Goal: Task Accomplishment & Management: Manage account settings

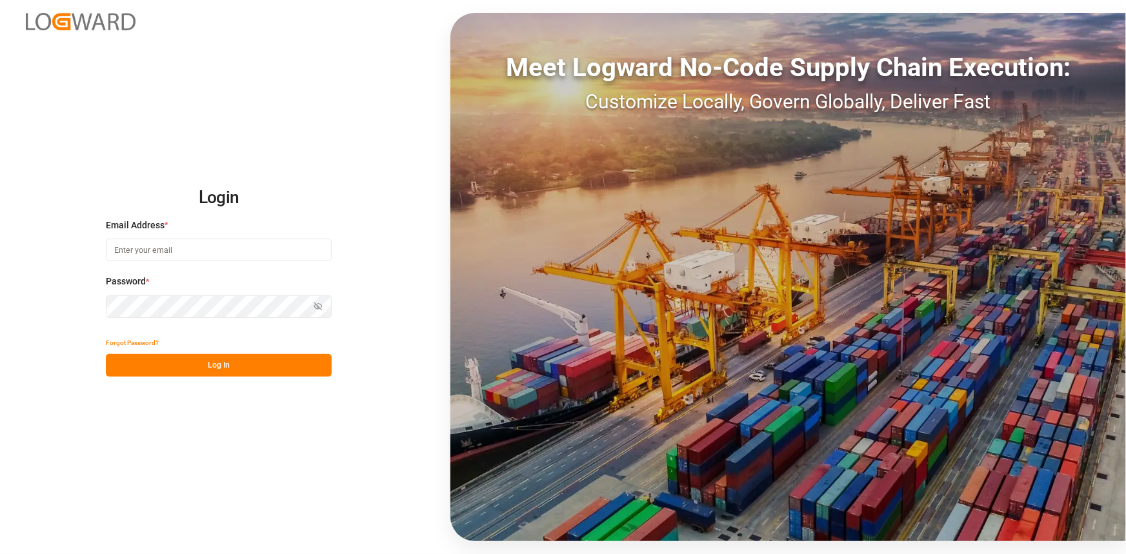
click at [165, 253] on input at bounding box center [219, 250] width 226 height 23
type input "[PERSON_NAME][EMAIL_ADDRESS][PERSON_NAME][DOMAIN_NAME]"
click at [210, 355] on button "Log In" at bounding box center [219, 365] width 226 height 23
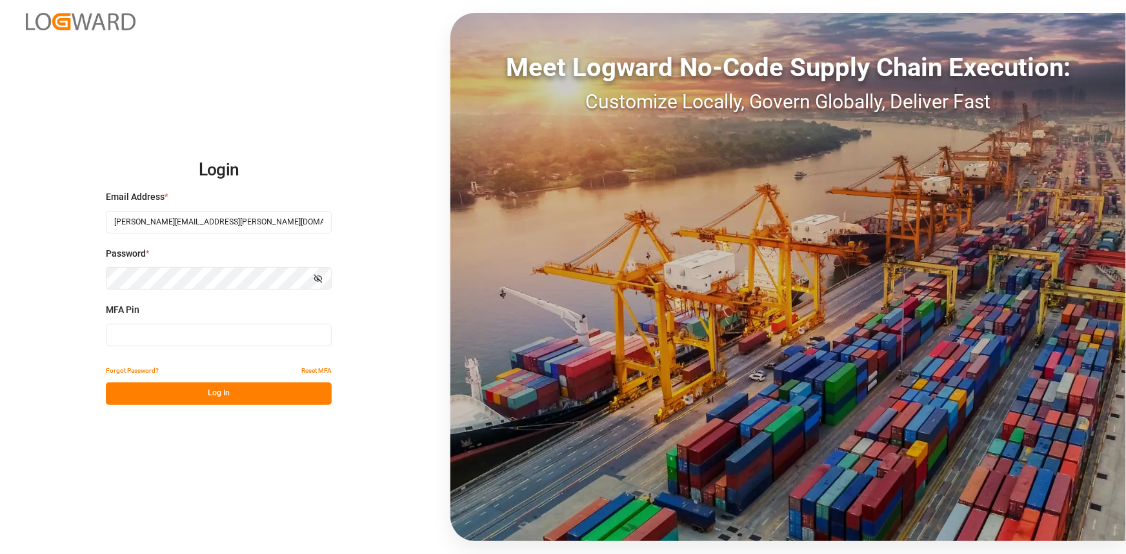
click at [186, 337] on input at bounding box center [219, 335] width 226 height 23
click at [175, 329] on input at bounding box center [219, 335] width 226 height 23
type input "782534"
click at [196, 384] on button "Log In" at bounding box center [219, 394] width 226 height 23
